Goal: Navigation & Orientation: Find specific page/section

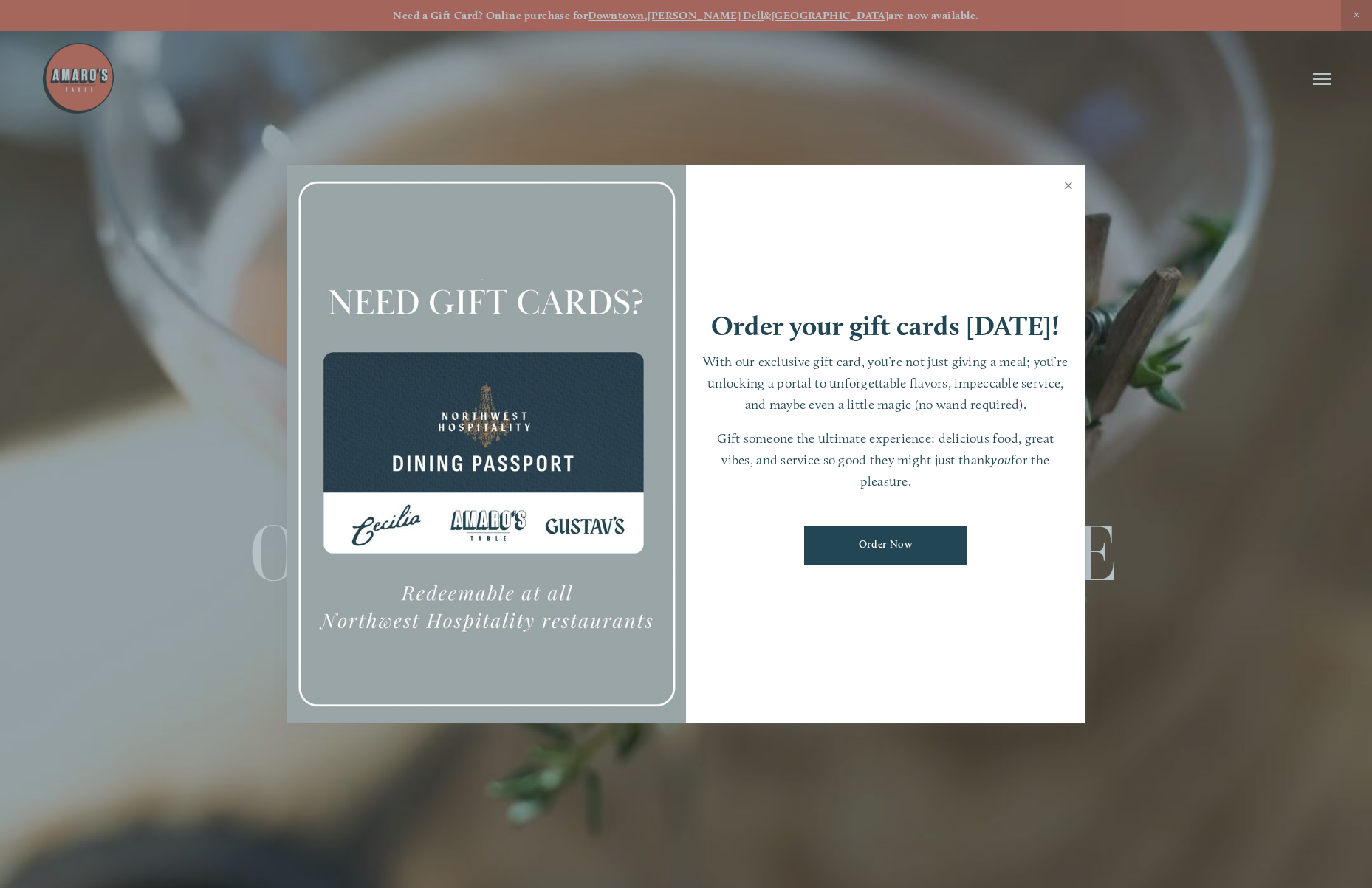
click at [1068, 182] on link "Close" at bounding box center [1069, 188] width 29 height 42
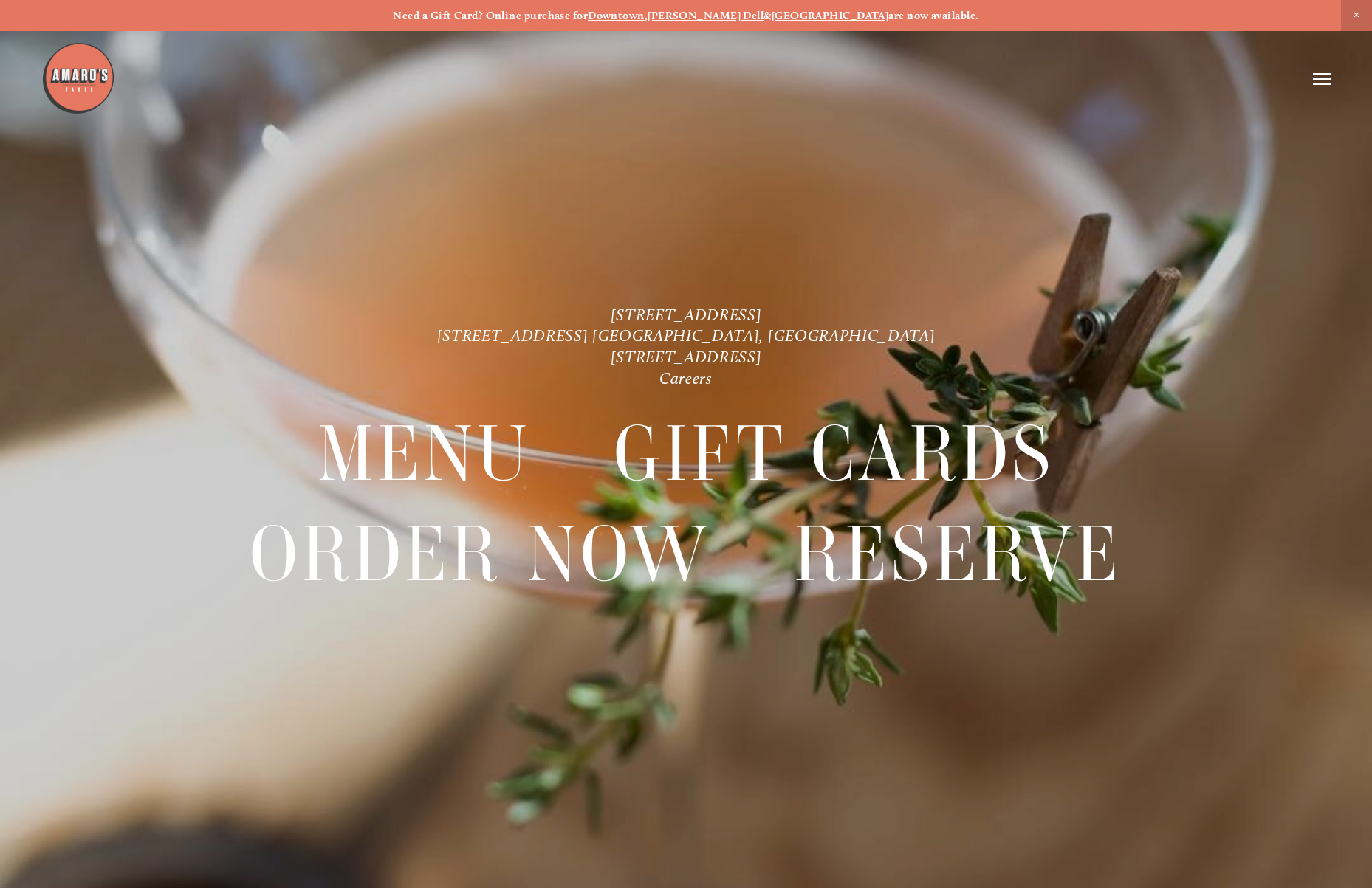
click at [1330, 76] on icon at bounding box center [1321, 79] width 18 height 14
click at [1024, 79] on span "Menu" at bounding box center [1021, 79] width 30 height 14
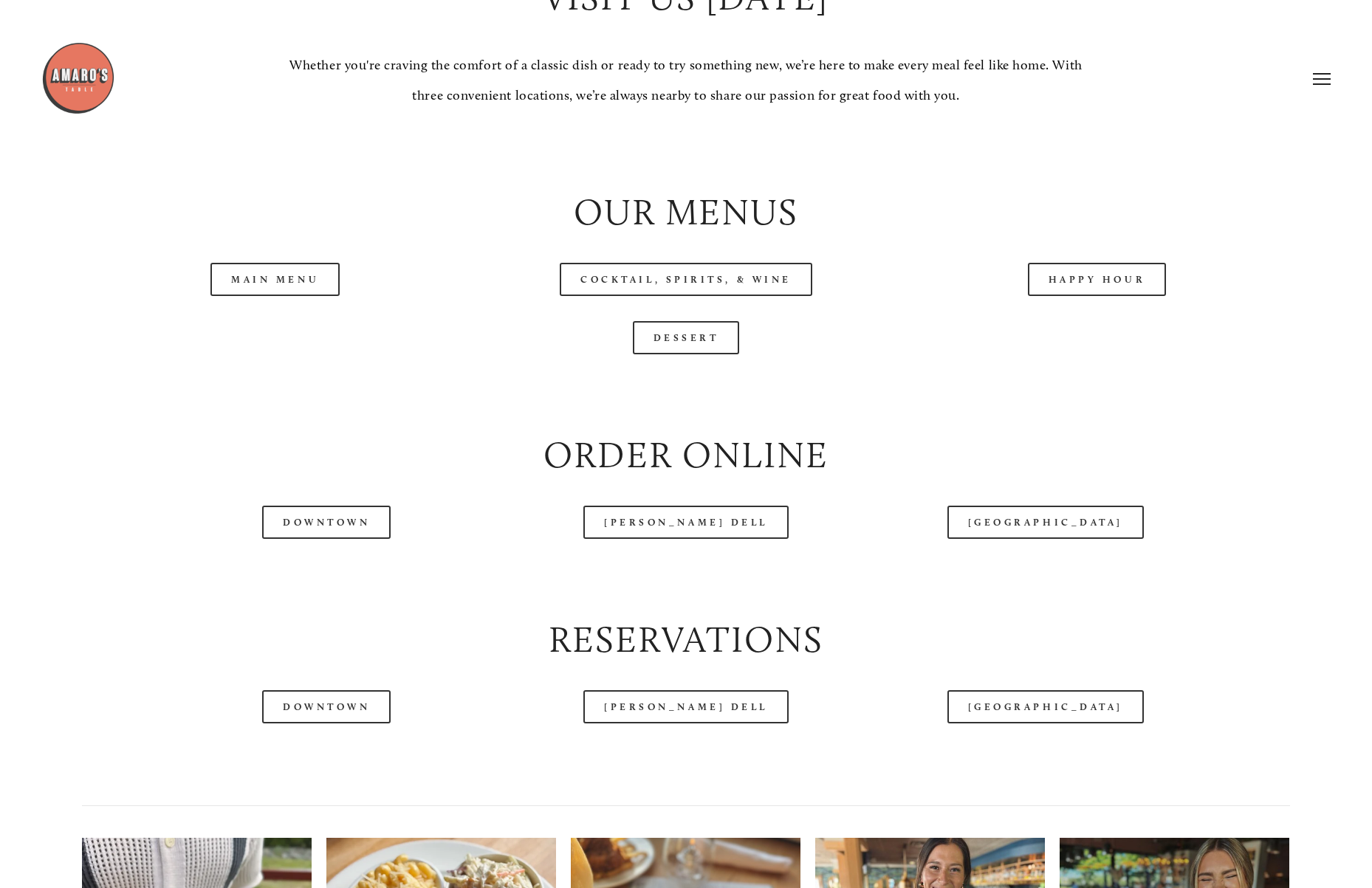
scroll to position [1506, 0]
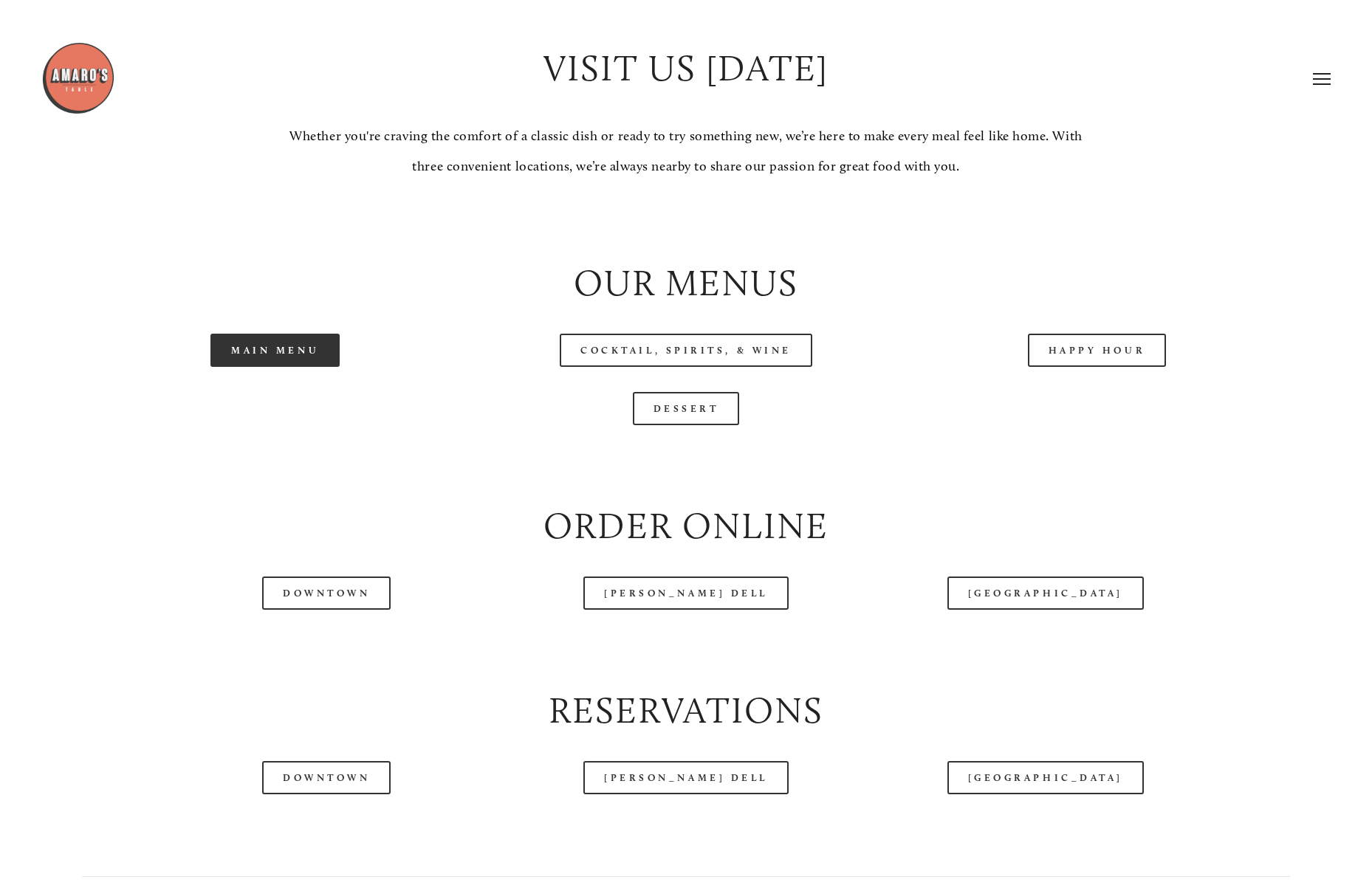
click at [282, 363] on link "Main Menu" at bounding box center [274, 350] width 129 height 33
click at [712, 361] on link "Cocktail, Spirits, & Wine" at bounding box center [686, 350] width 253 height 33
click at [1106, 358] on link "Happy Hour" at bounding box center [1097, 350] width 139 height 33
